Goal: Find specific page/section: Find specific page/section

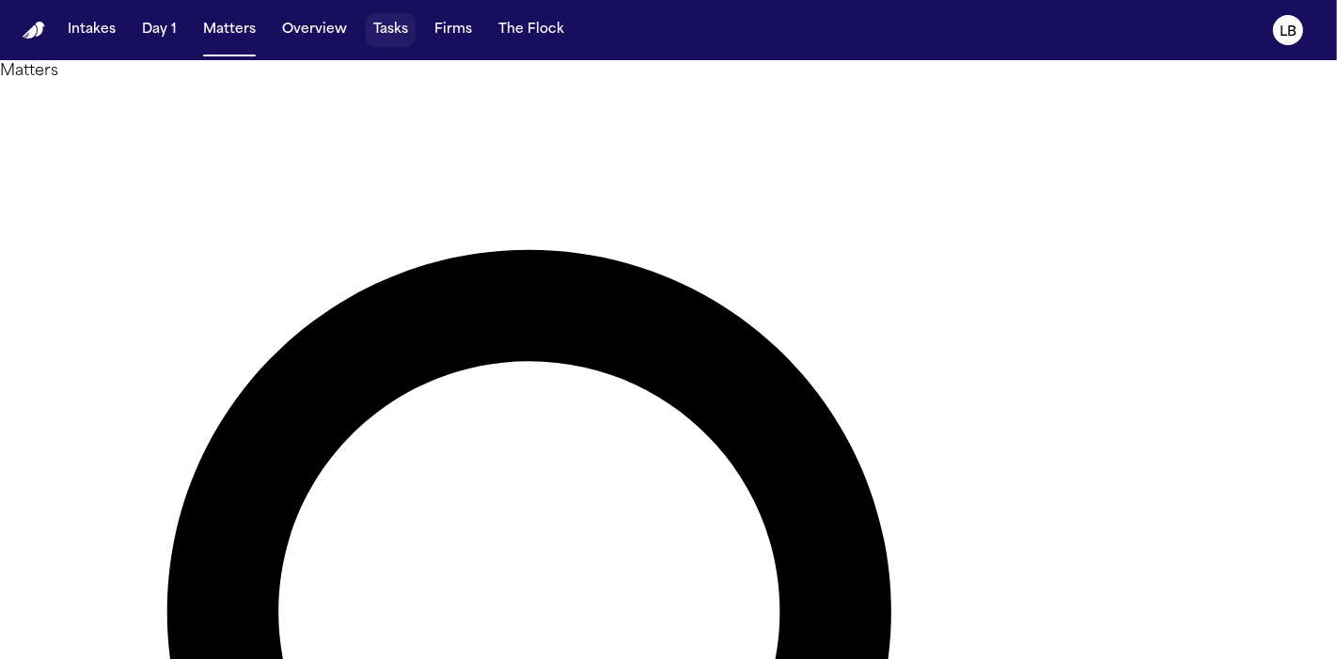
click at [387, 21] on button "Tasks" at bounding box center [391, 30] width 50 height 34
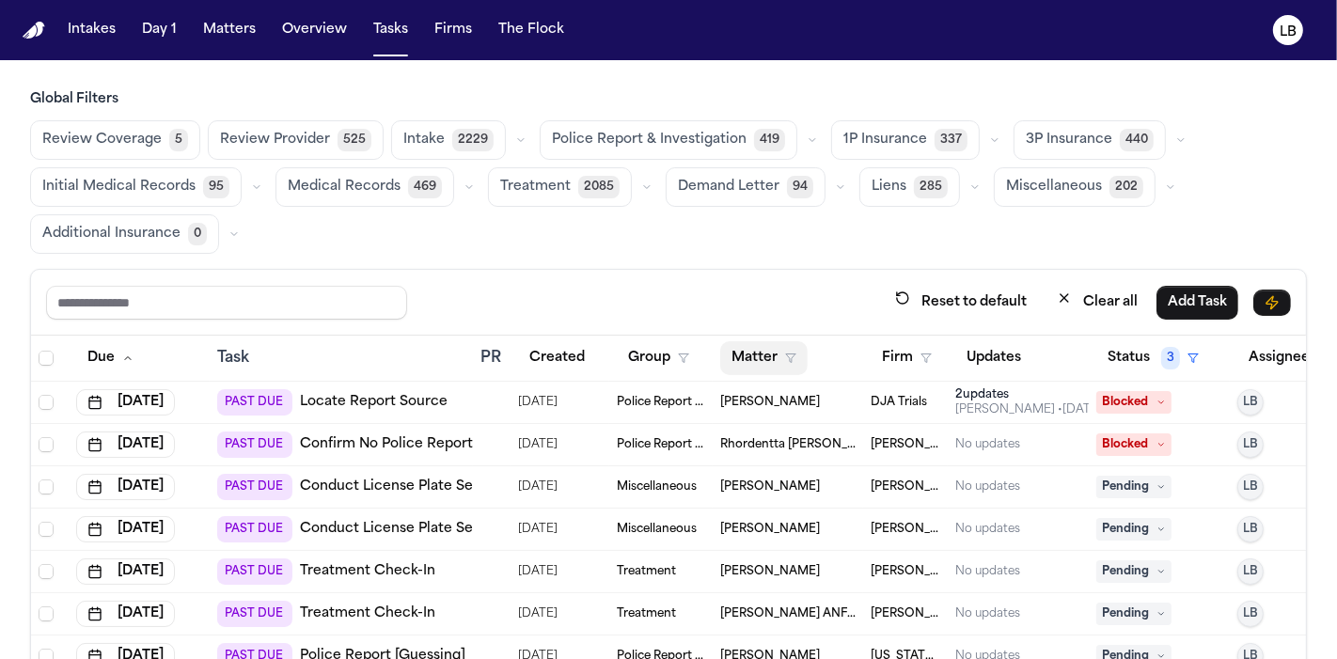
click at [758, 348] on button "Matter" at bounding box center [763, 358] width 87 height 34
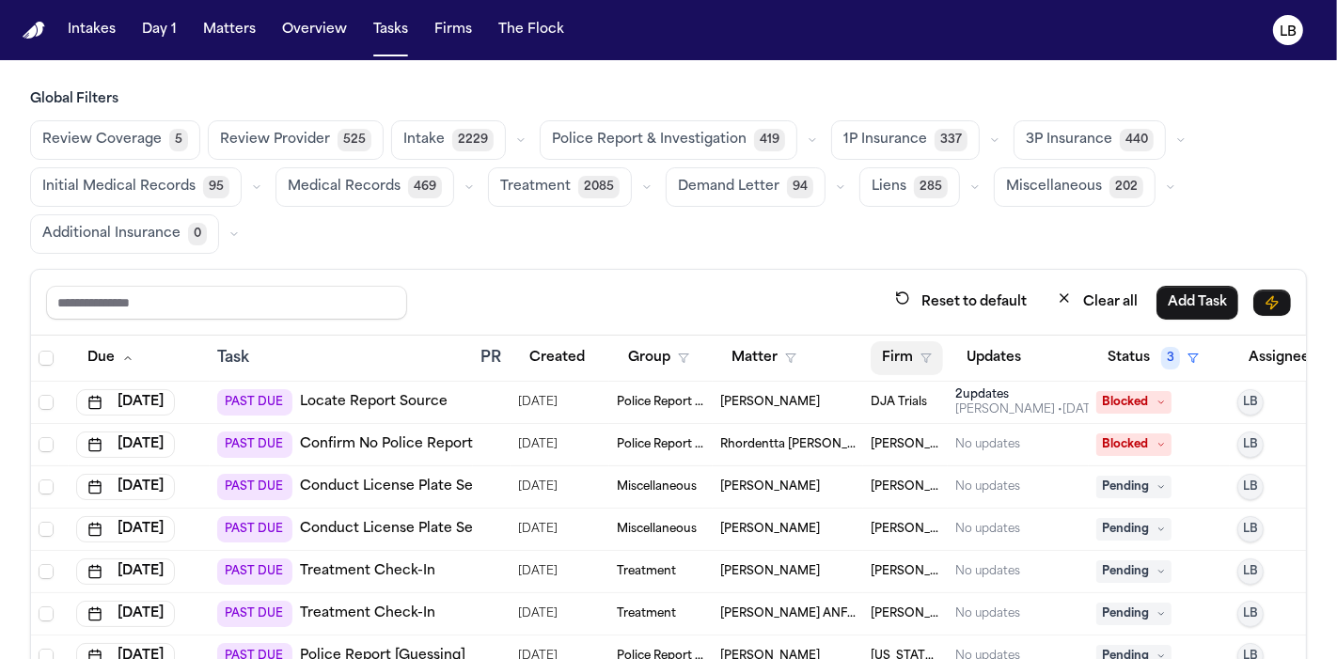
click at [907, 351] on button "Firm" at bounding box center [907, 358] width 72 height 34
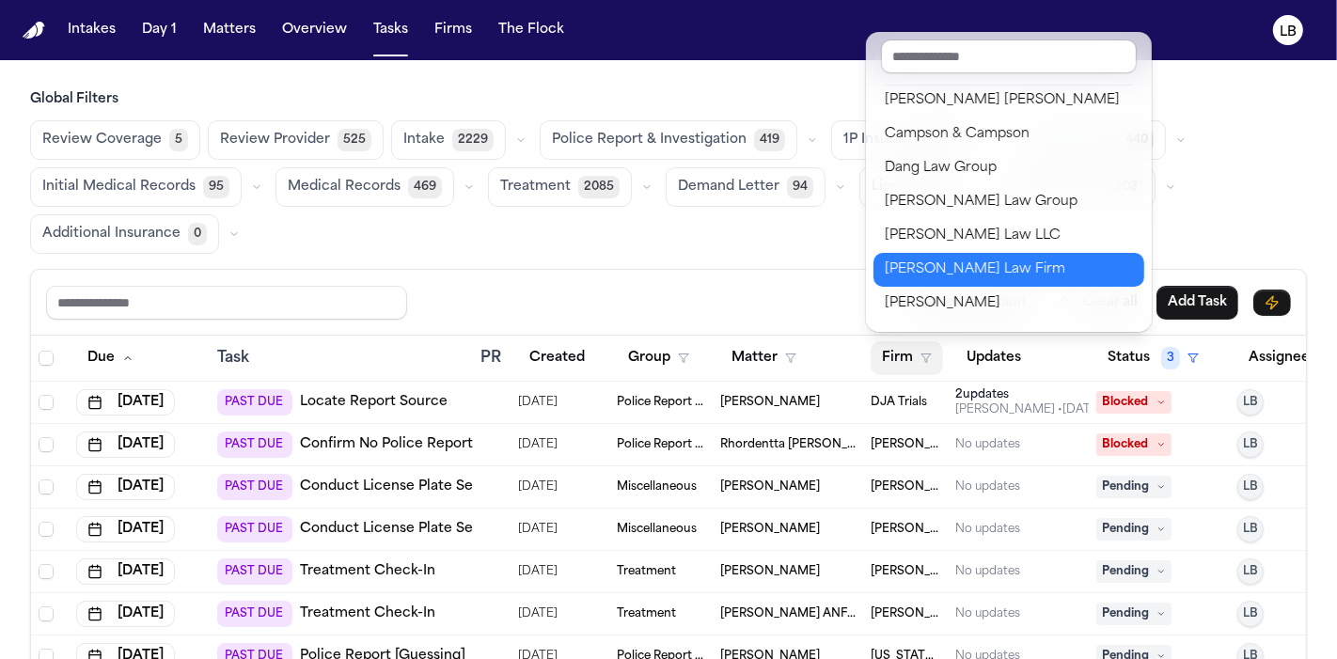
scroll to position [373, 0]
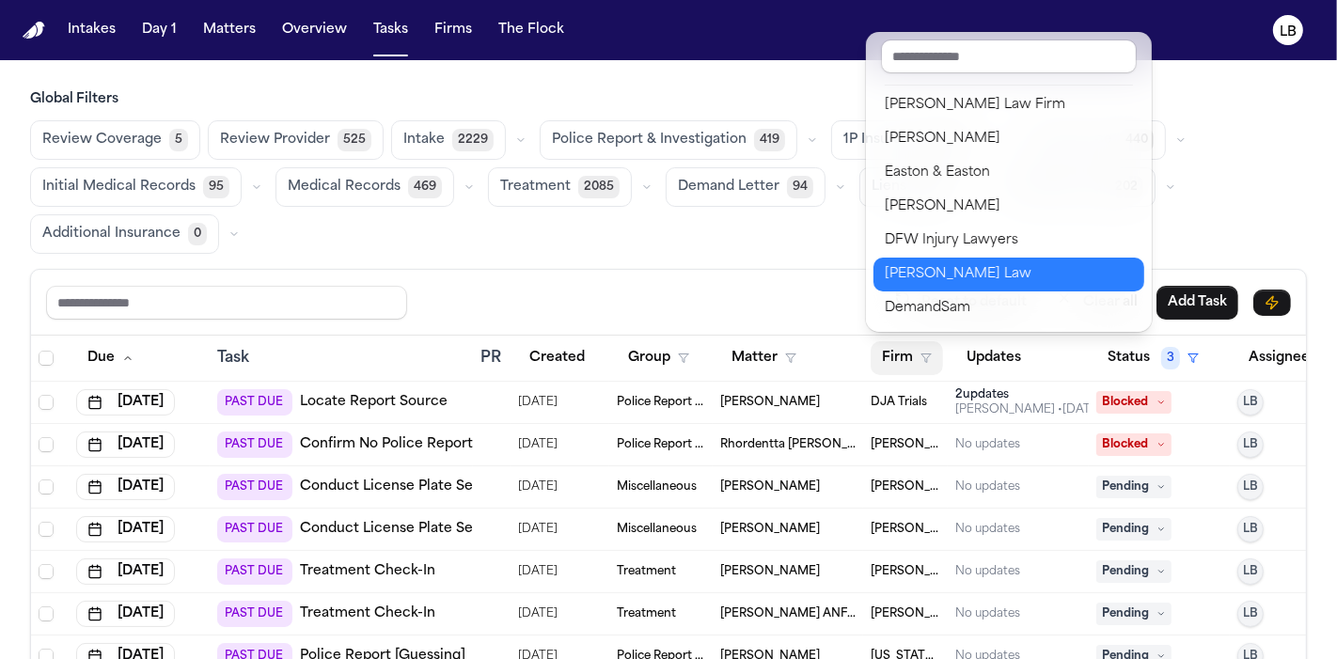
click at [1007, 275] on div "[PERSON_NAME] Law" at bounding box center [1009, 274] width 248 height 23
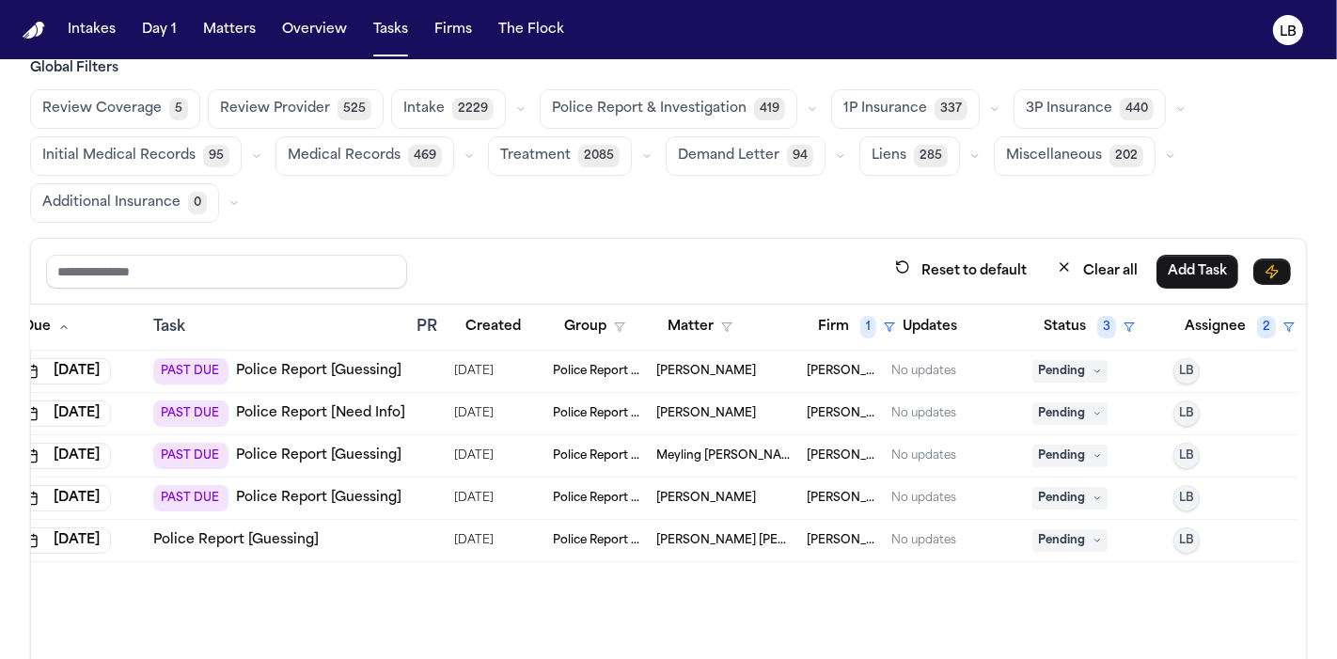
scroll to position [0, 64]
click at [733, 366] on span "[PERSON_NAME]" at bounding box center [706, 371] width 100 height 15
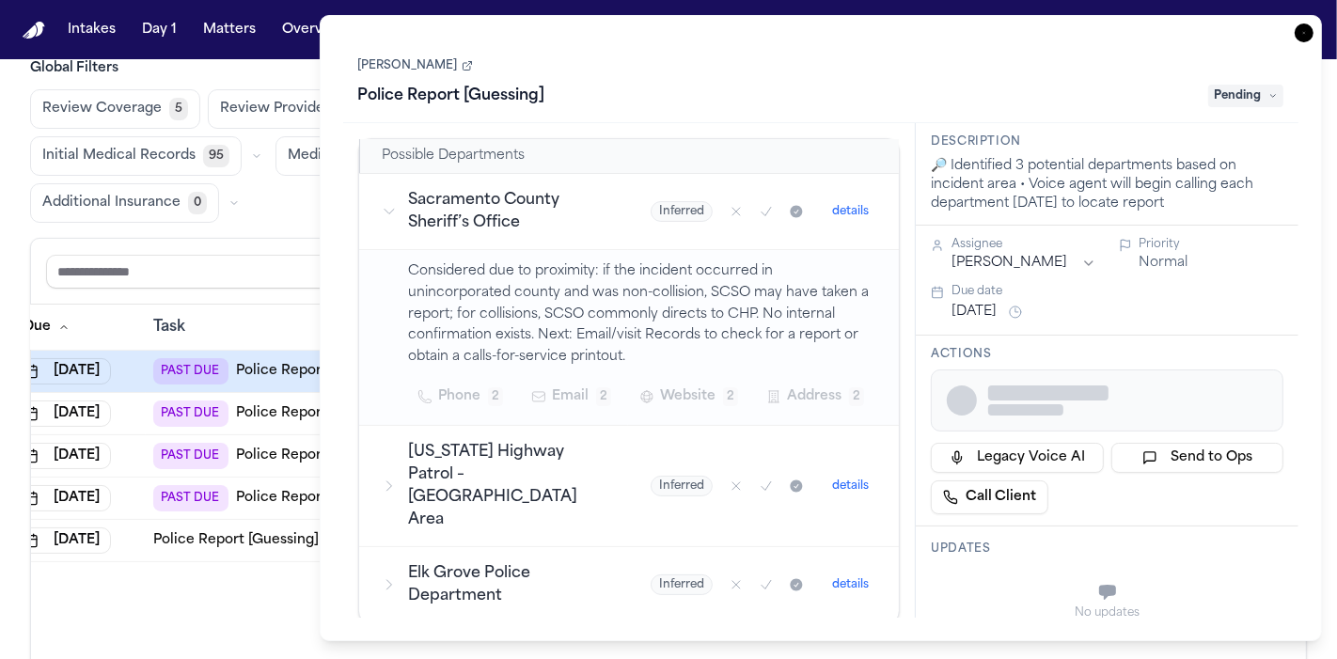
click at [422, 62] on link "[PERSON_NAME]" at bounding box center [415, 65] width 115 height 15
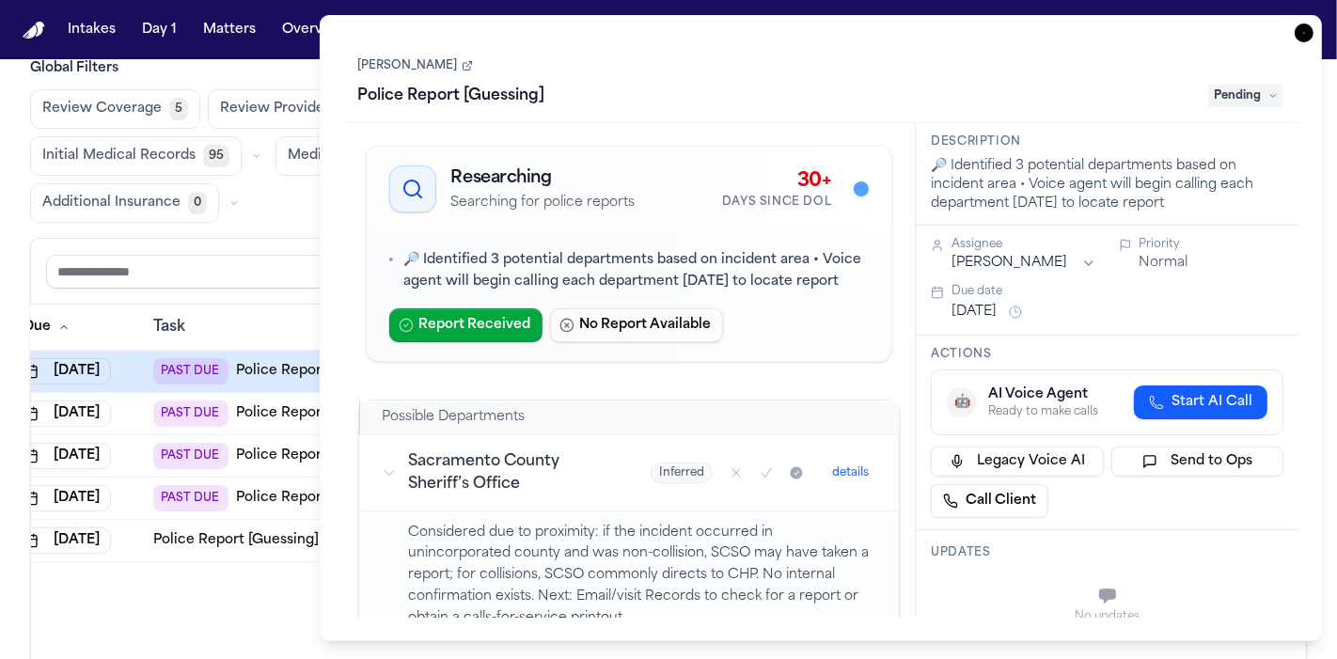
click at [435, 66] on link "[PERSON_NAME]" at bounding box center [415, 65] width 115 height 15
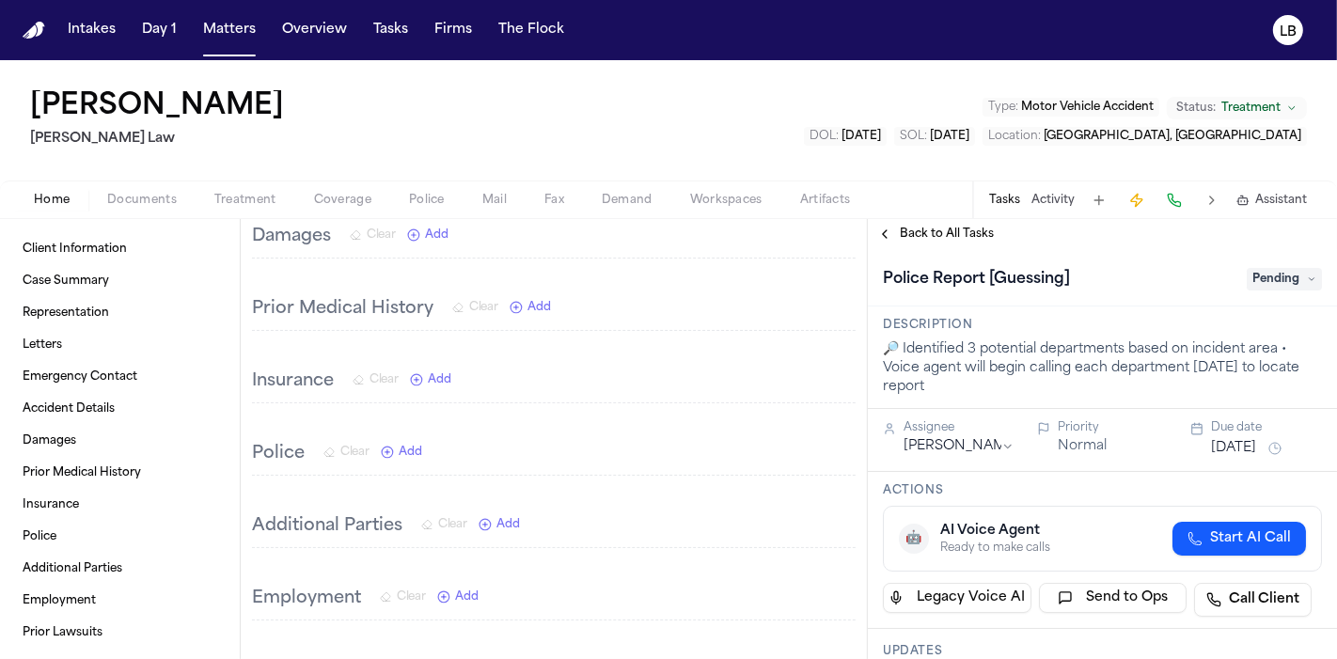
scroll to position [700, 0]
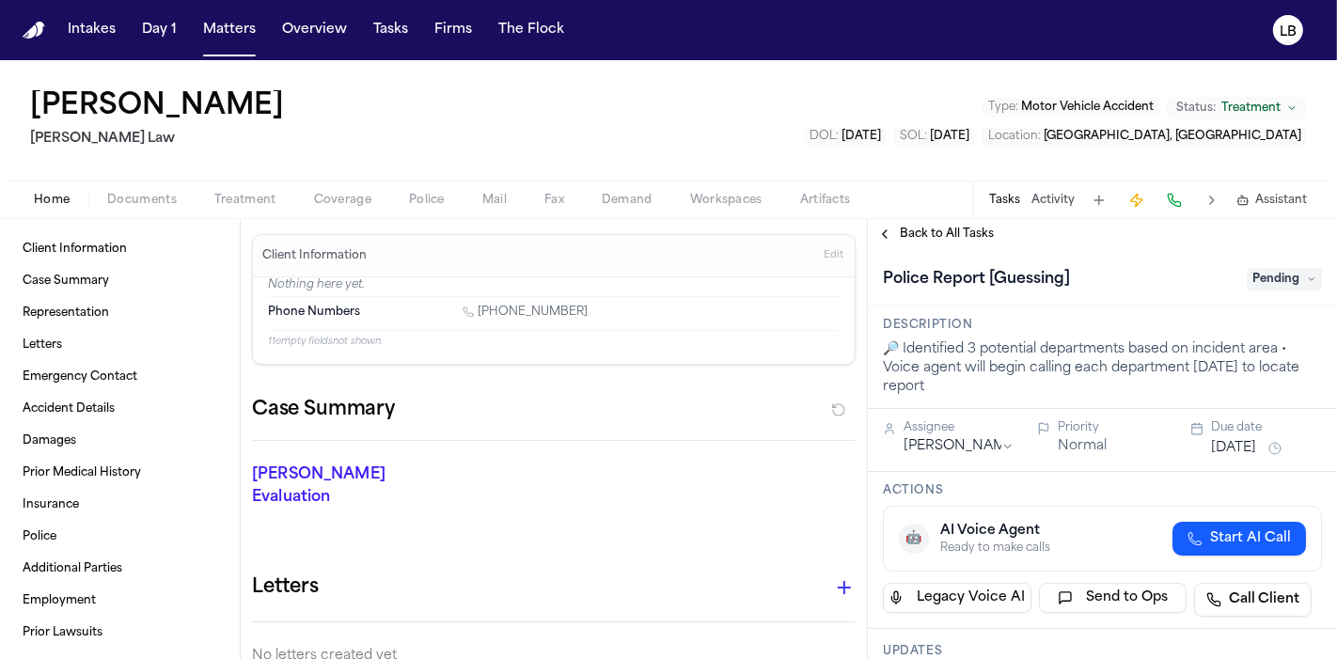
click at [142, 197] on span "Documents" at bounding box center [142, 200] width 70 height 15
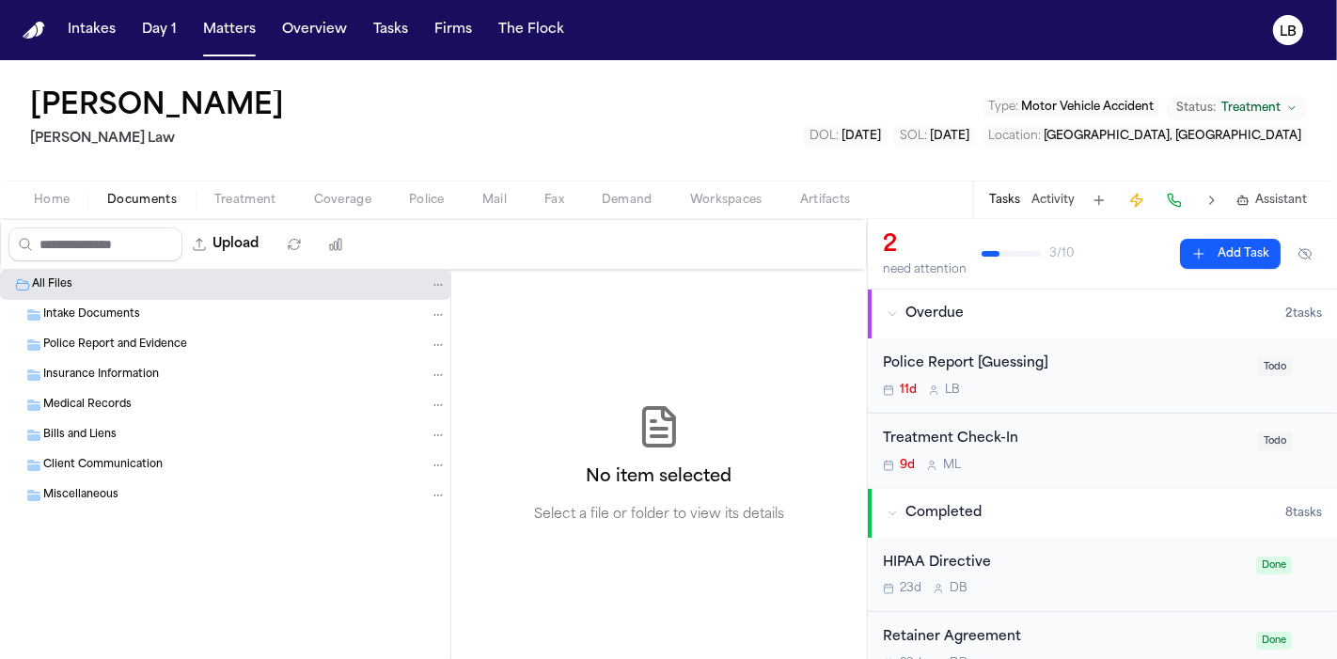
click at [1144, 386] on div "11d L B" at bounding box center [1065, 390] width 364 height 15
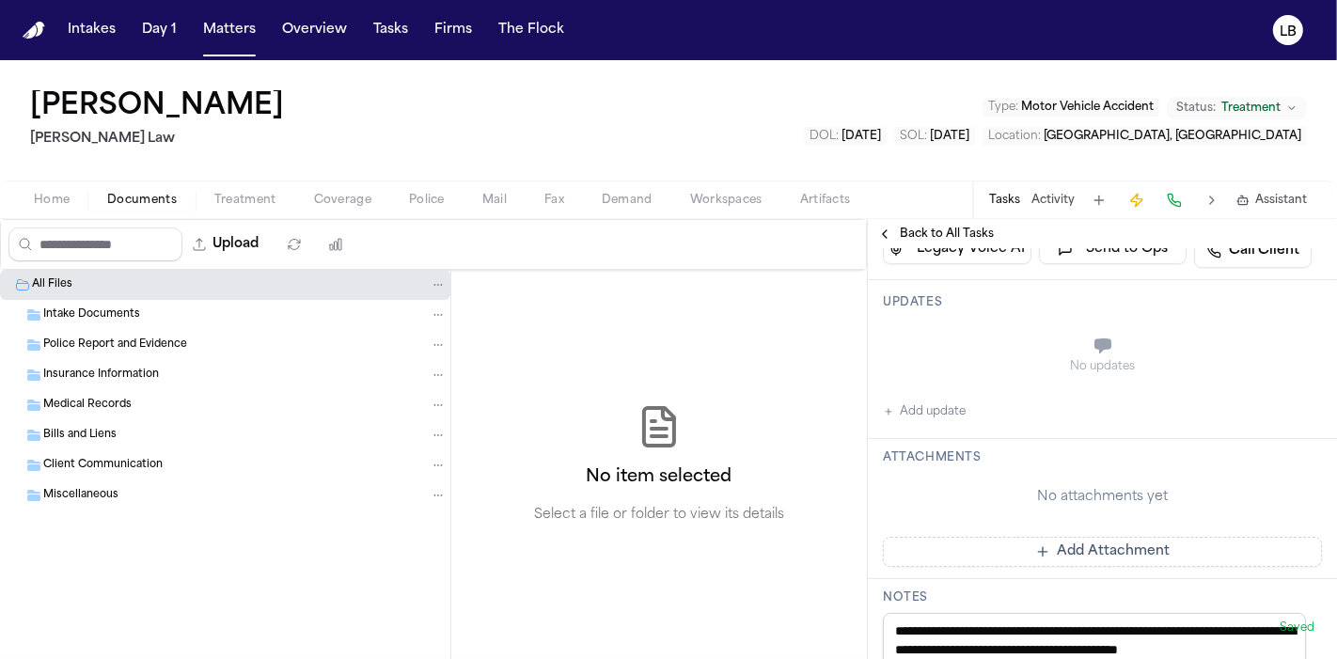
scroll to position [346, 0]
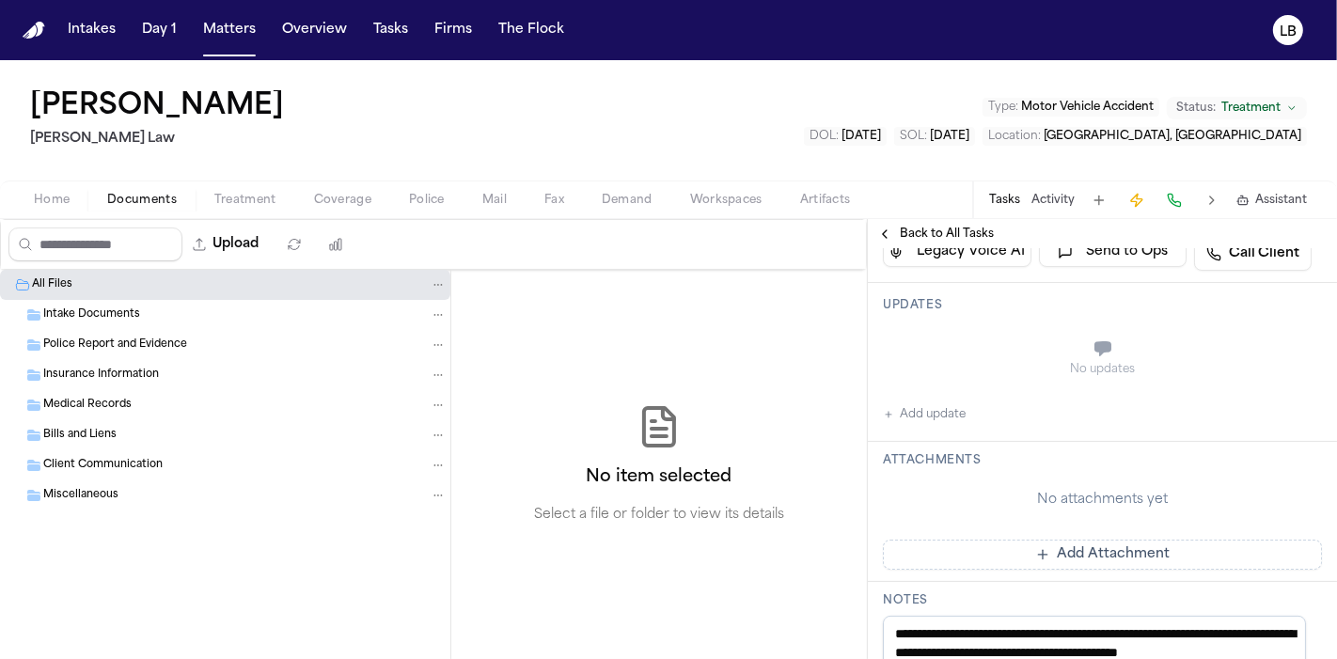
click at [126, 326] on div "Intake Documents" at bounding box center [225, 315] width 450 height 30
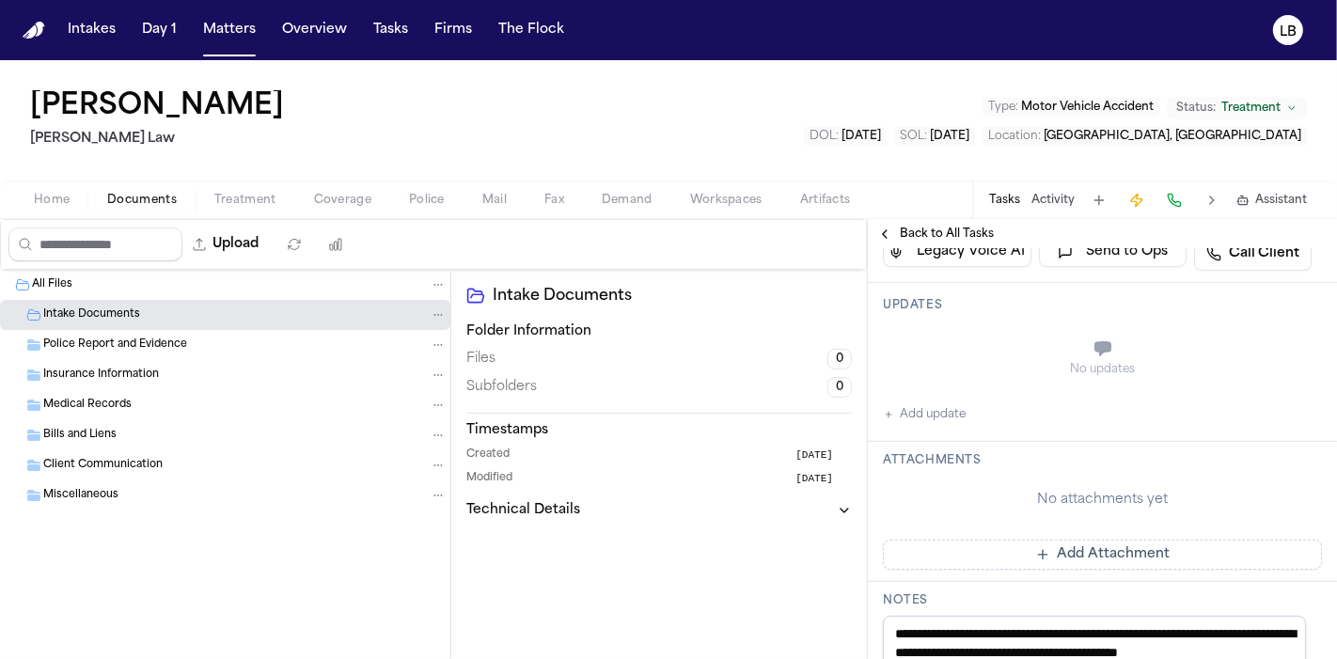
click at [177, 338] on span "Police Report and Evidence" at bounding box center [115, 346] width 144 height 16
